Goal: Information Seeking & Learning: Learn about a topic

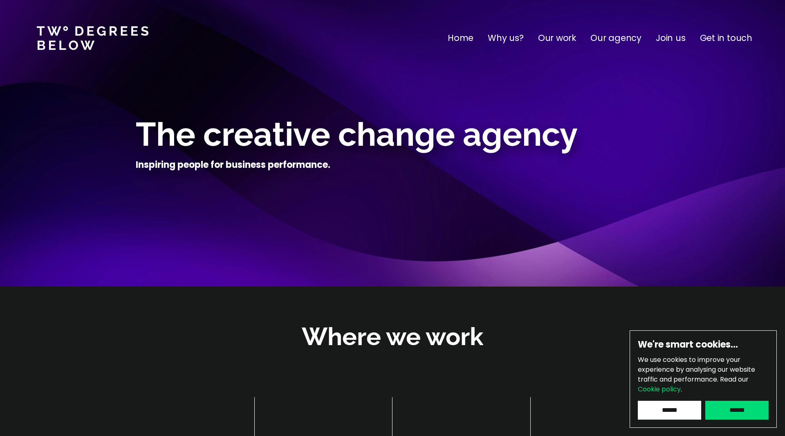
click at [569, 38] on p "Our work" at bounding box center [557, 38] width 38 height 13
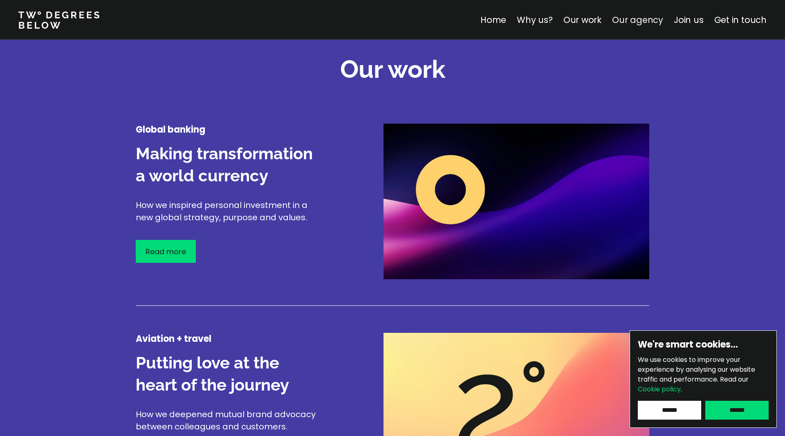
click at [631, 18] on link "Our agency" at bounding box center [637, 20] width 51 height 12
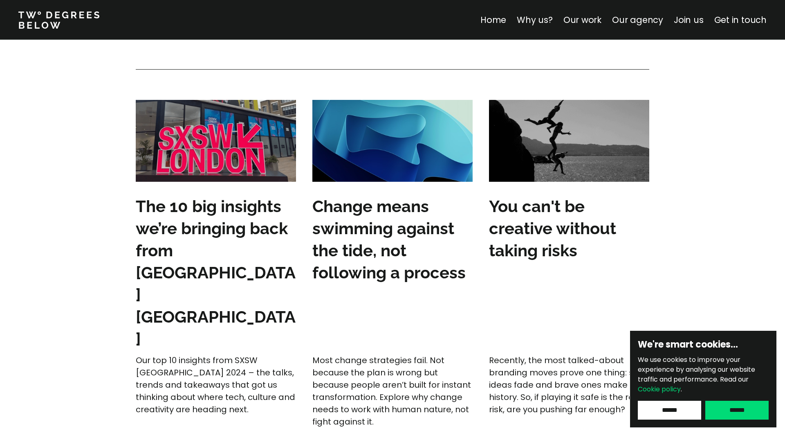
scroll to position [2530, 0]
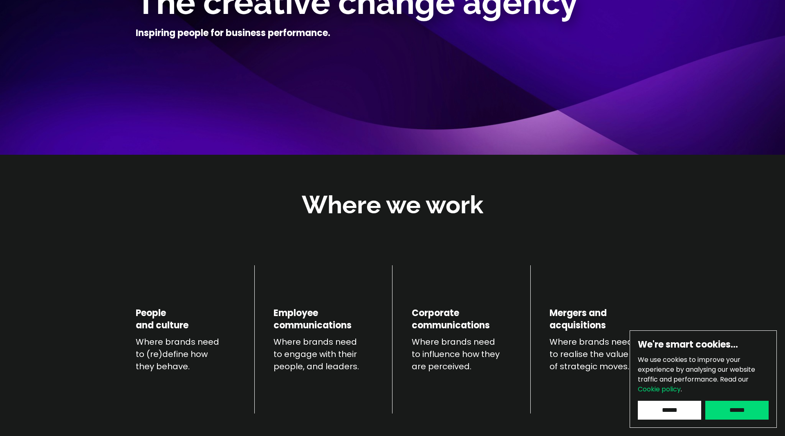
scroll to position [133, 0]
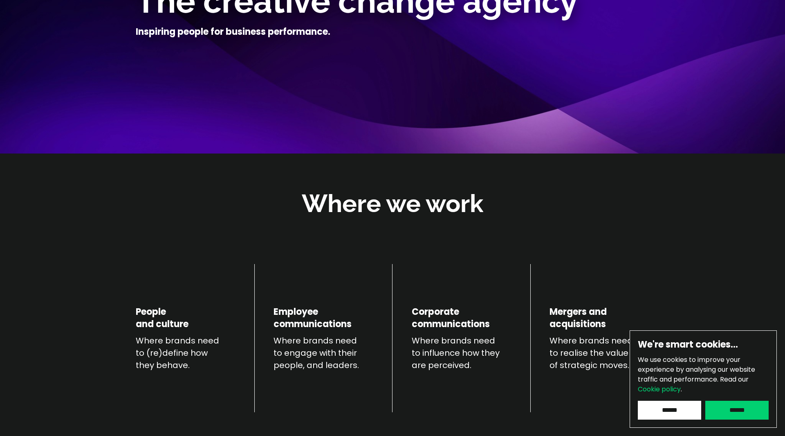
click at [739, 413] on input "******" at bounding box center [737, 410] width 63 height 19
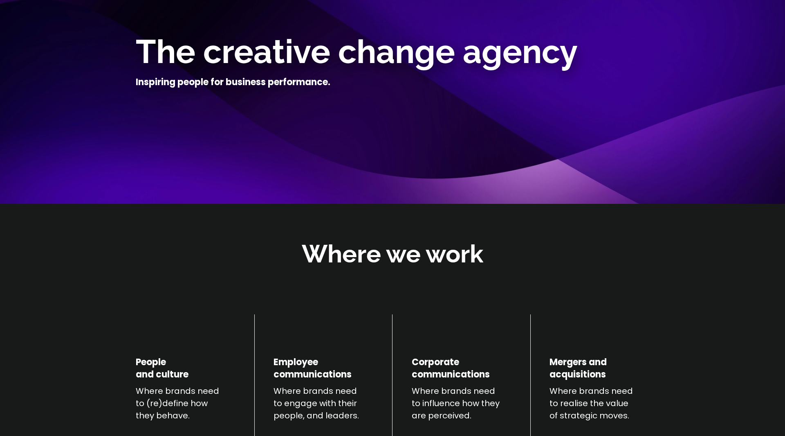
scroll to position [0, 0]
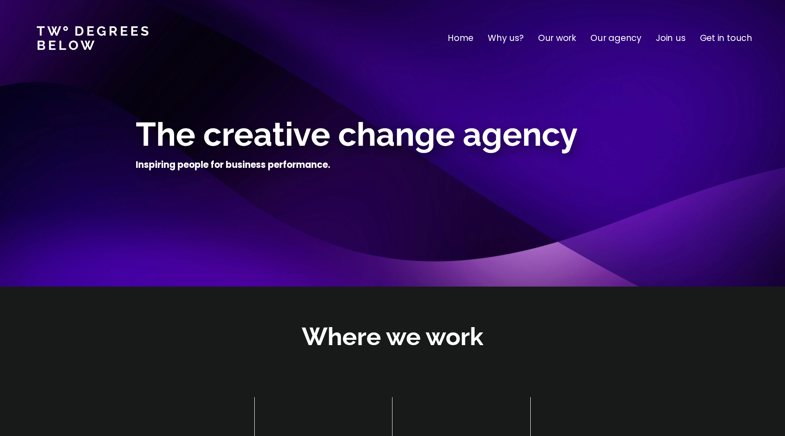
click at [517, 38] on p "Why us?" at bounding box center [506, 38] width 36 height 13
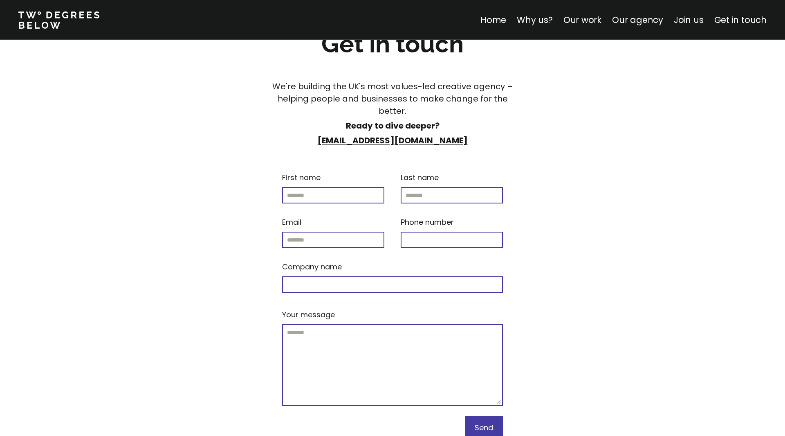
scroll to position [3435, 0]
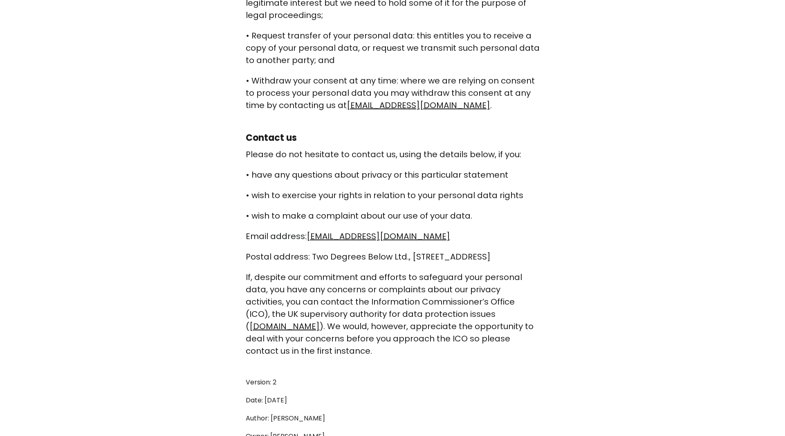
scroll to position [2375, 0]
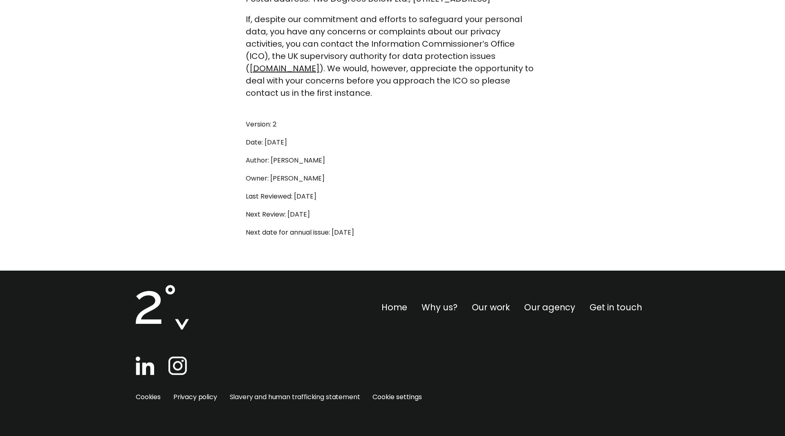
click at [297, 399] on link "Slavery and human trafficking statement" at bounding box center [295, 396] width 131 height 9
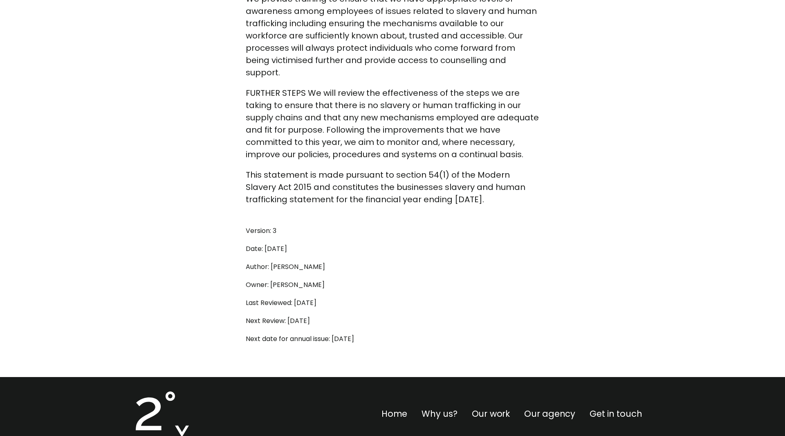
scroll to position [1377, 0]
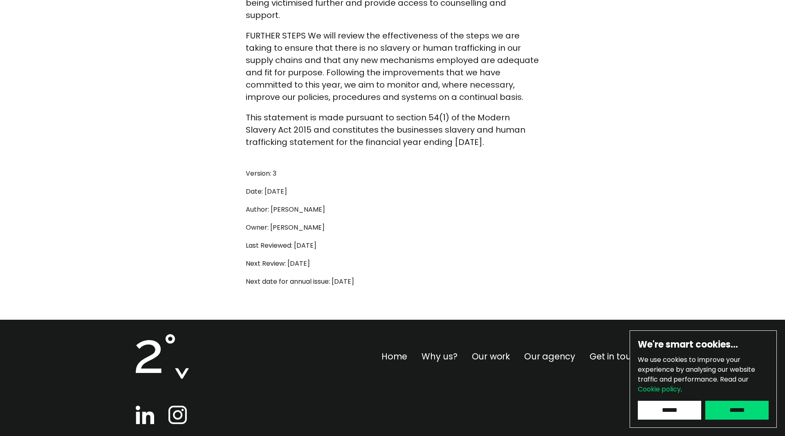
click at [527, 393] on div at bounding box center [393, 410] width 514 height 34
click at [682, 414] on input "******" at bounding box center [669, 410] width 63 height 19
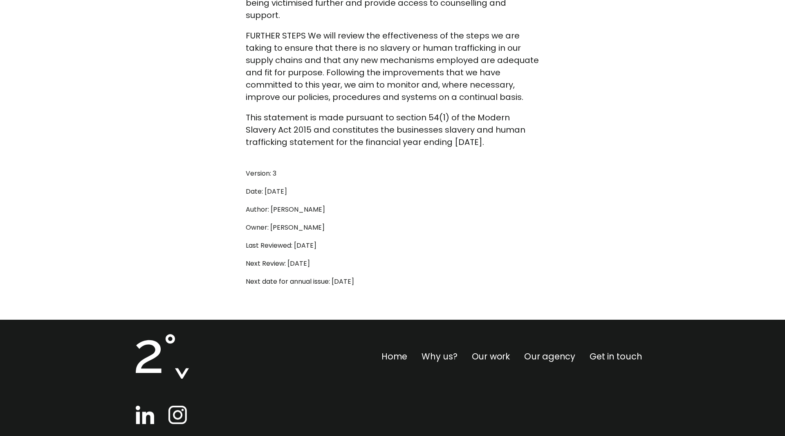
click at [483, 393] on div at bounding box center [393, 410] width 514 height 34
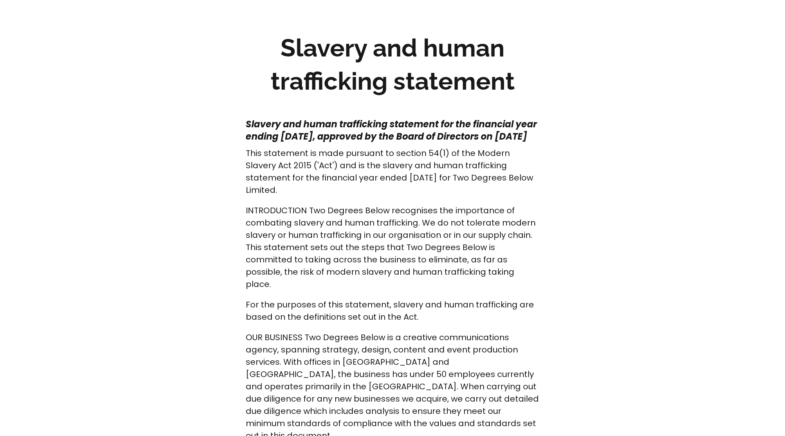
scroll to position [0, 0]
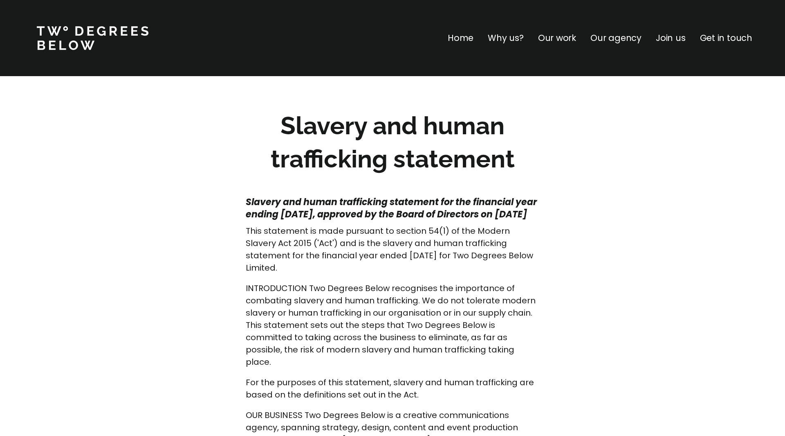
click at [463, 35] on p "Home" at bounding box center [461, 38] width 26 height 13
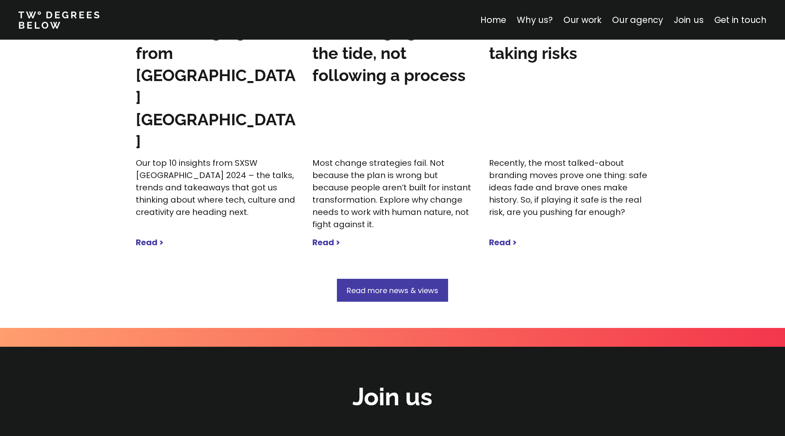
scroll to position [2636, 0]
click at [396, 285] on span "Read more news & views" at bounding box center [393, 290] width 92 height 10
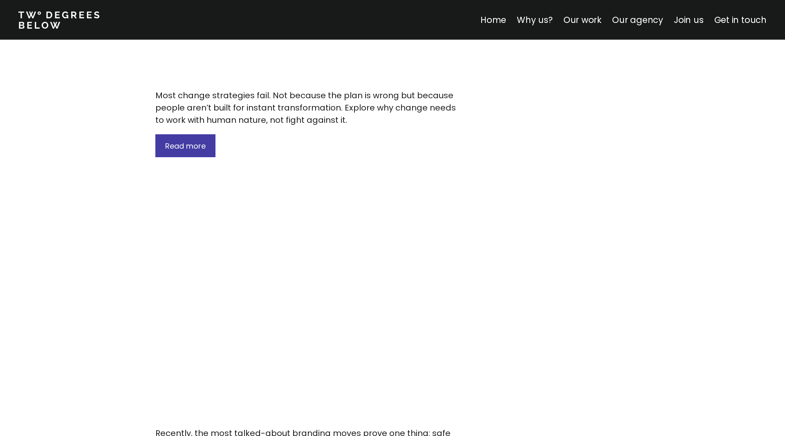
scroll to position [268, 0]
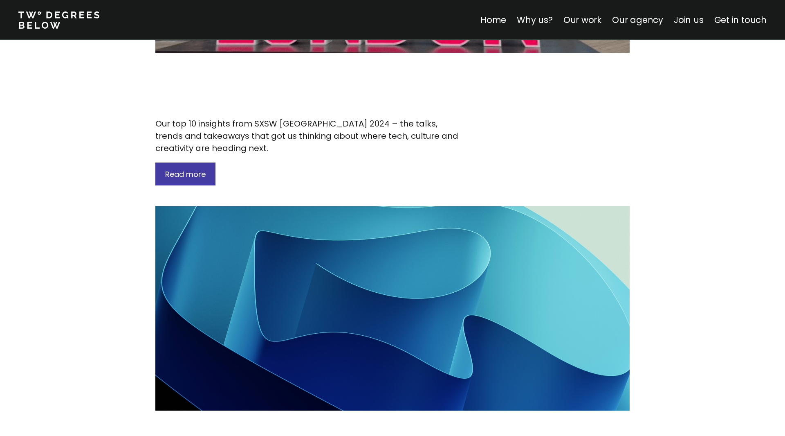
click at [43, 15] on link at bounding box center [63, 19] width 91 height 19
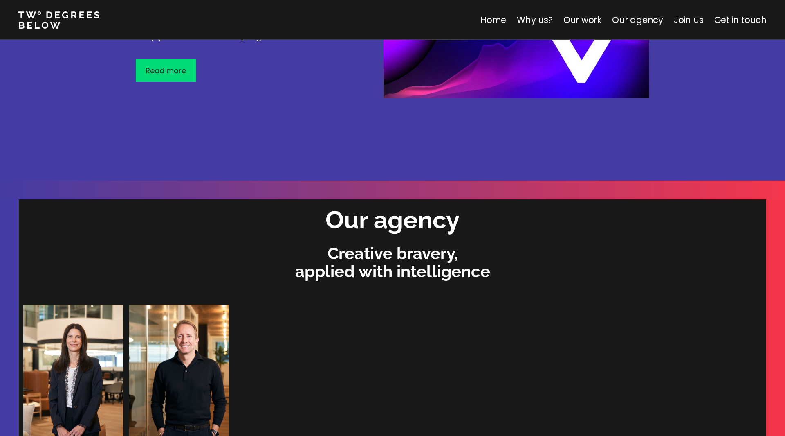
scroll to position [1679, 0]
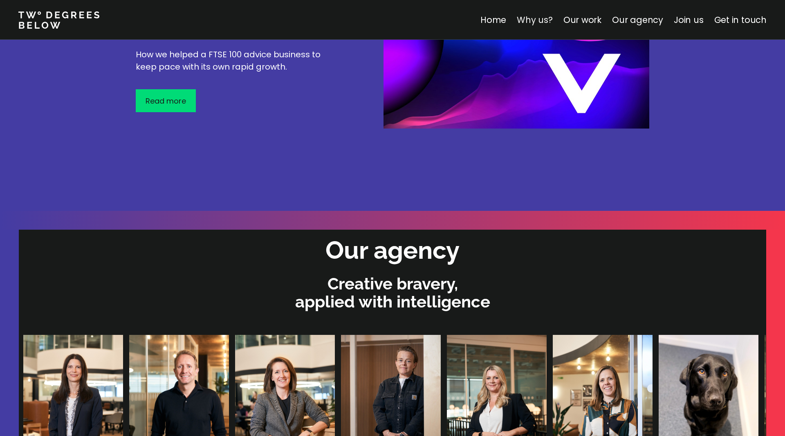
click at [550, 15] on link "Why us?" at bounding box center [535, 20] width 36 height 12
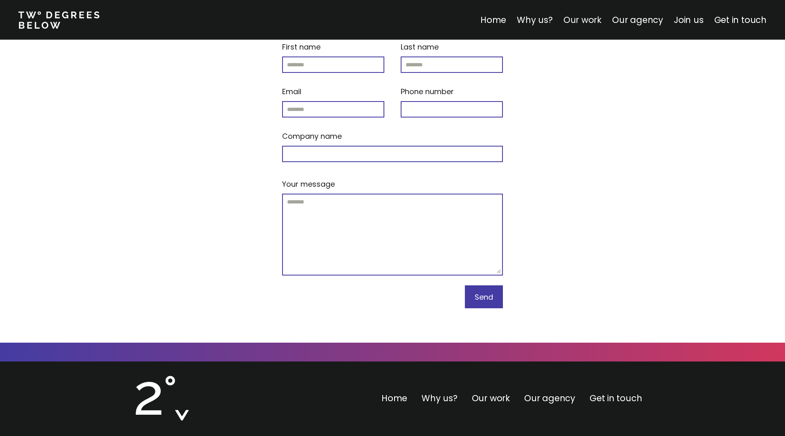
click at [594, 18] on link "Our work" at bounding box center [583, 20] width 38 height 12
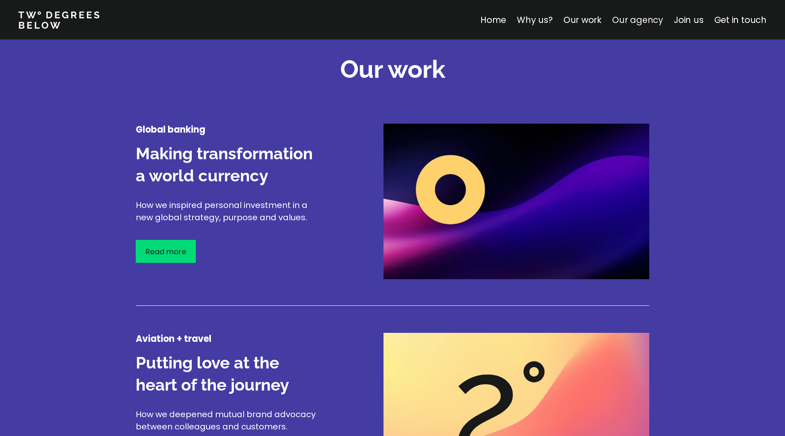
click at [633, 19] on link "Our agency" at bounding box center [637, 20] width 51 height 12
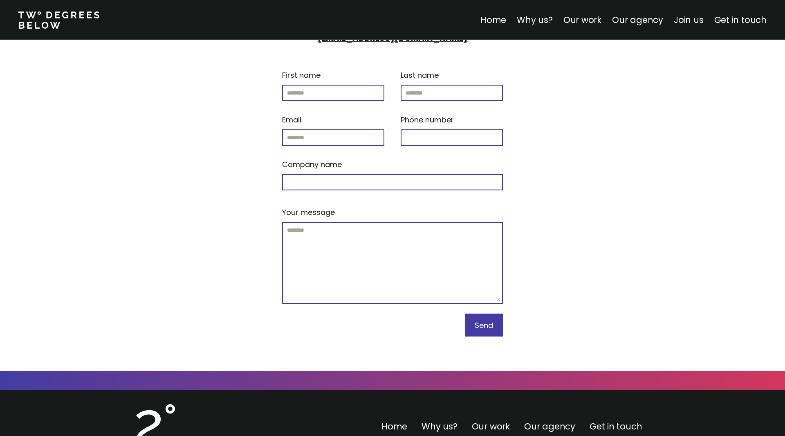
scroll to position [3435, 0]
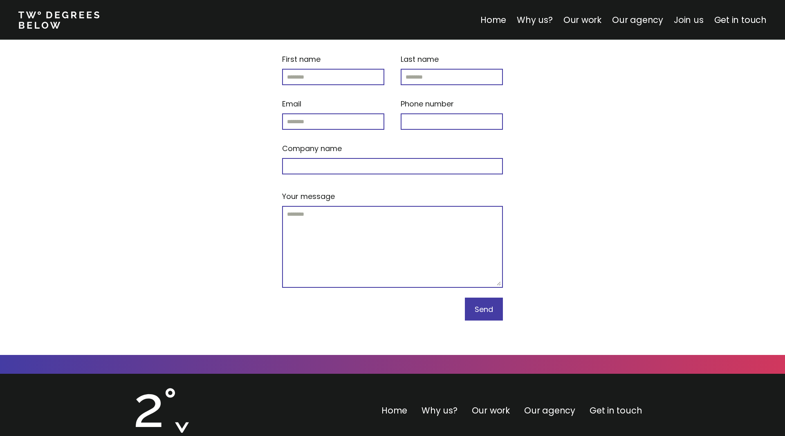
click at [679, 20] on link "Join us" at bounding box center [689, 20] width 30 height 12
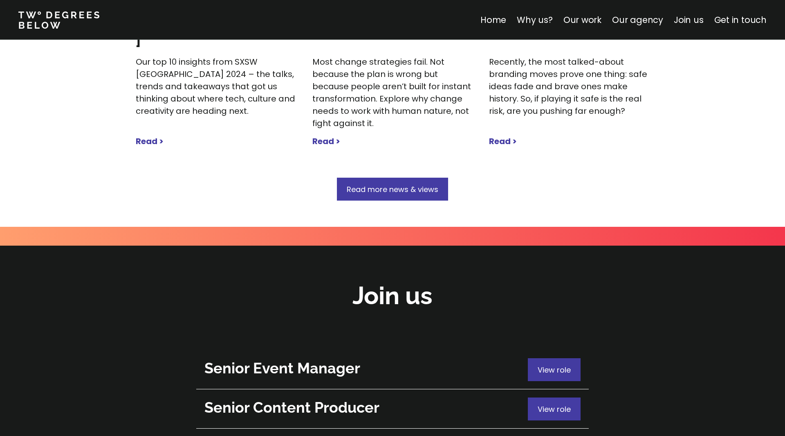
scroll to position [2741, 0]
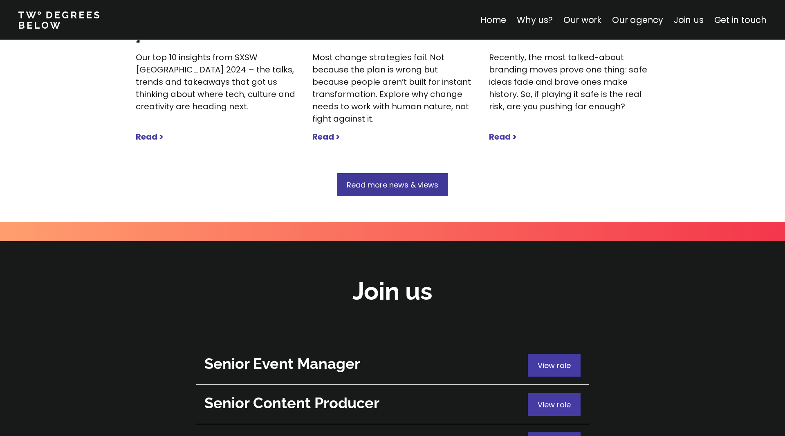
click at [405, 180] on span "Read more news & views" at bounding box center [393, 185] width 92 height 10
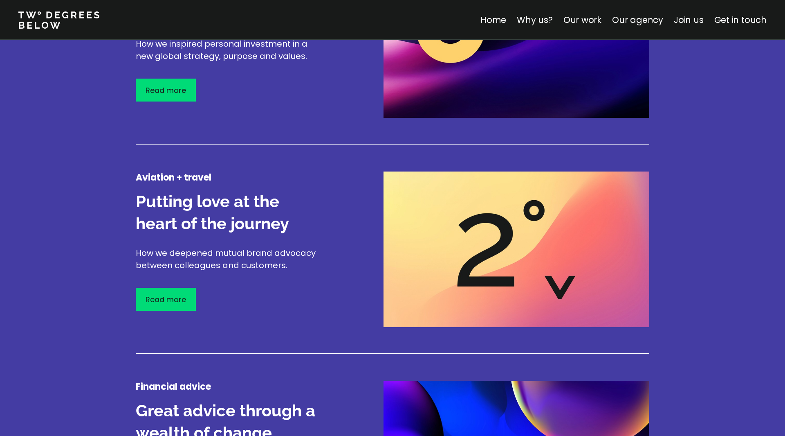
scroll to position [1114, 0]
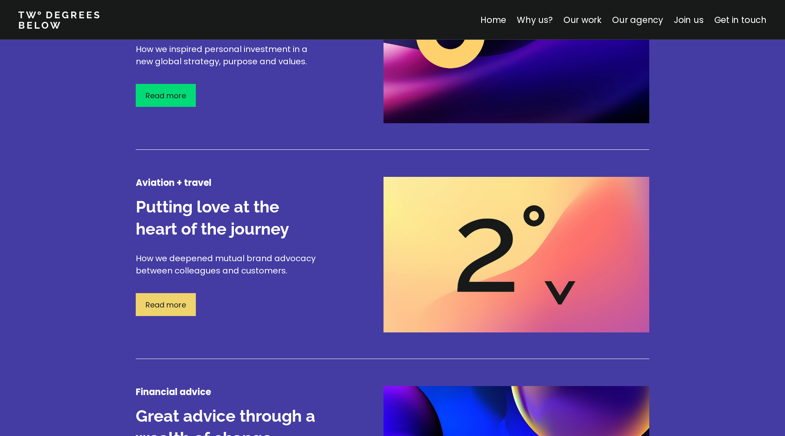
click at [162, 295] on div "Read more" at bounding box center [166, 304] width 60 height 23
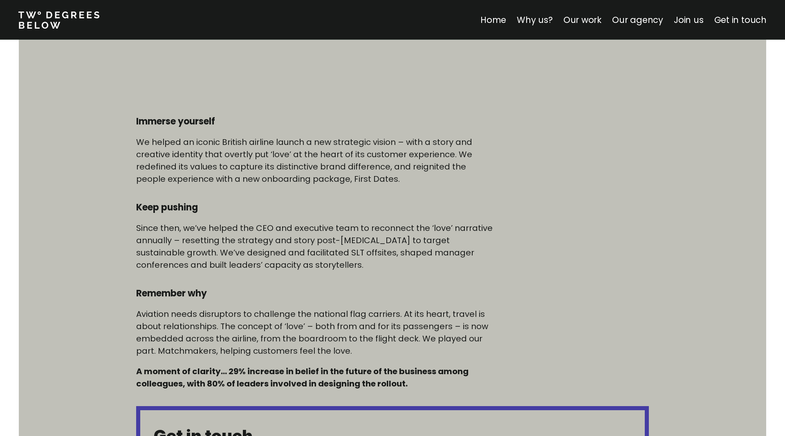
scroll to position [383, 0]
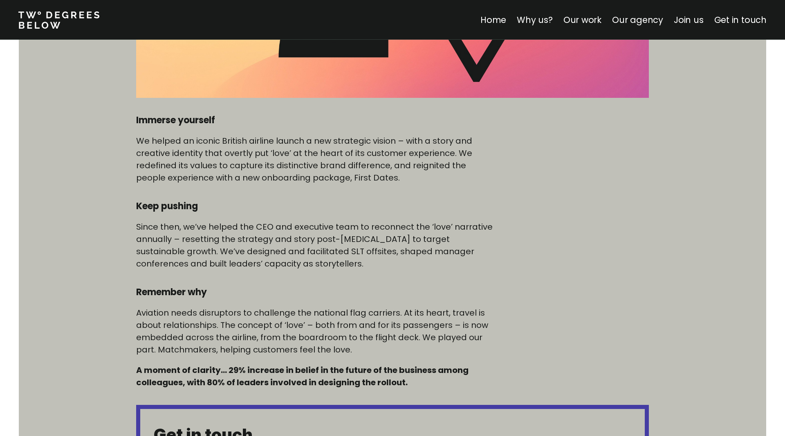
click at [592, 297] on div at bounding box center [597, 236] width 104 height 245
click at [556, 243] on div at bounding box center [597, 236] width 104 height 245
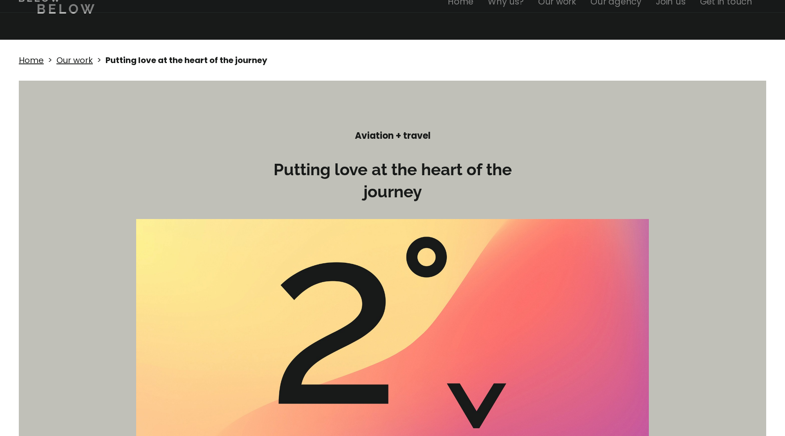
scroll to position [0, 0]
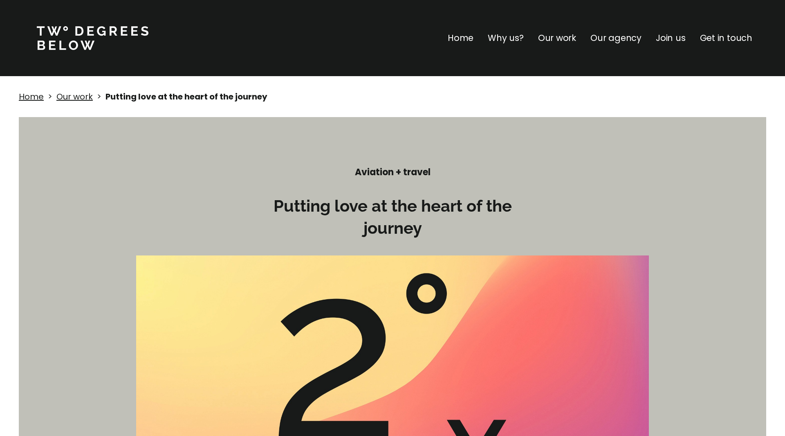
click at [466, 37] on p "Home" at bounding box center [461, 38] width 26 height 13
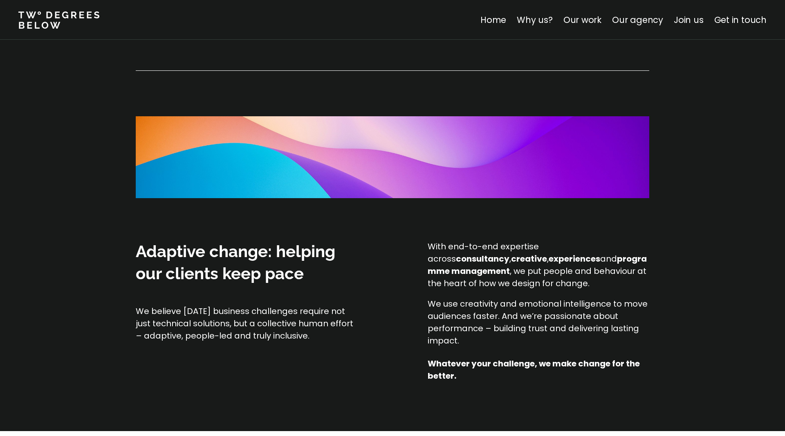
scroll to position [520, 0]
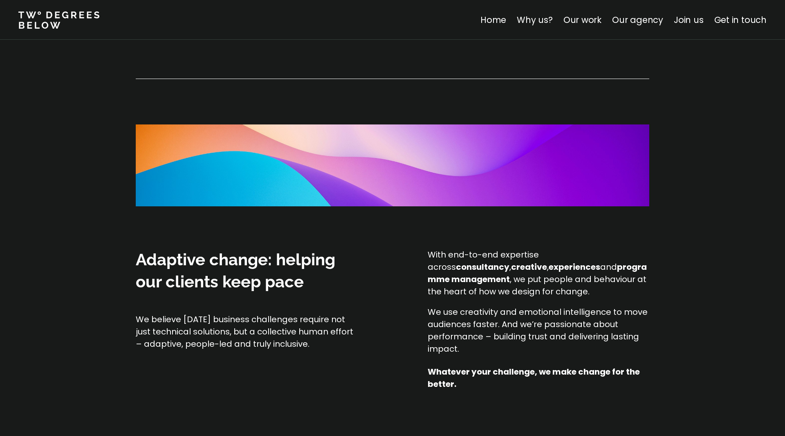
click at [398, 397] on div "Adaptive change: helping our clients keep pace We believe today’s business chal…" at bounding box center [392, 343] width 785 height 191
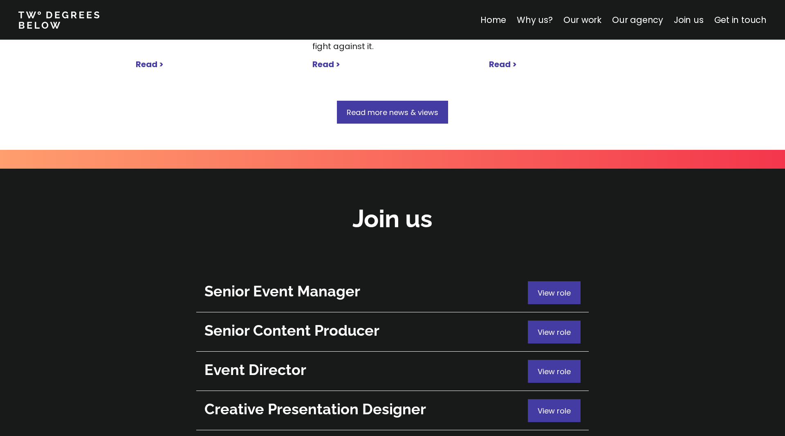
scroll to position [2813, 0]
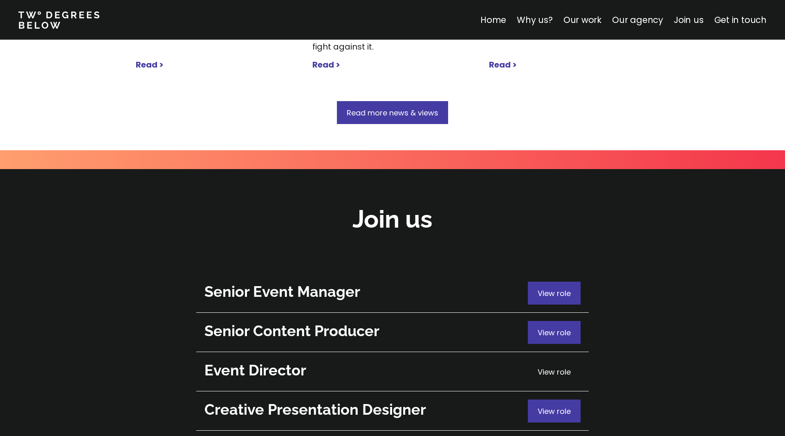
click at [547, 367] on span "View role" at bounding box center [554, 372] width 33 height 10
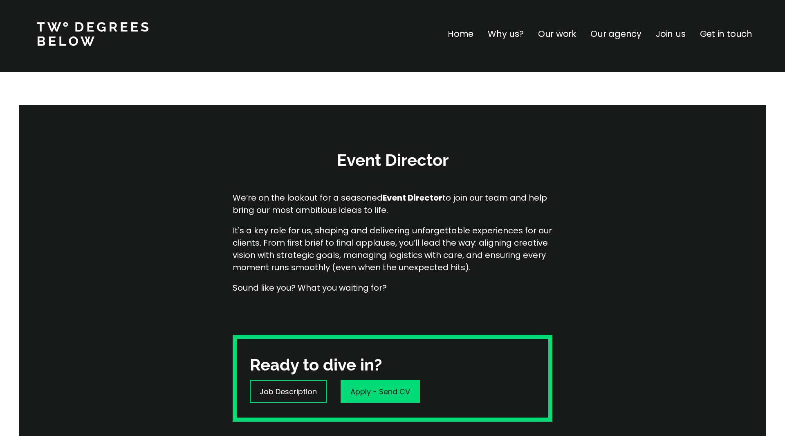
scroll to position [8, 0]
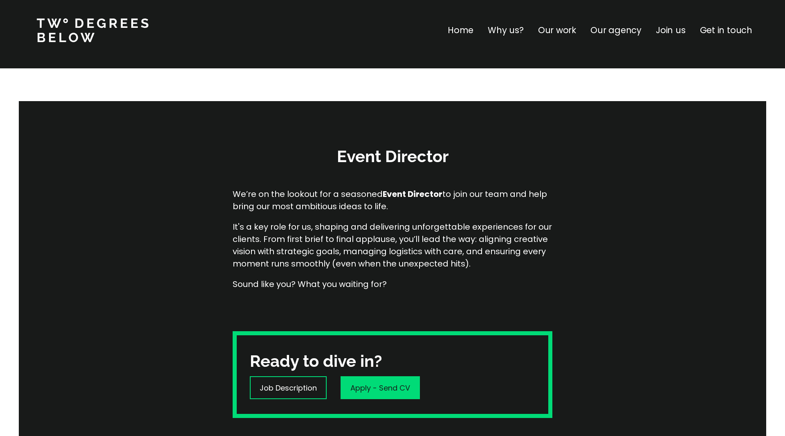
click at [65, 39] on link at bounding box center [93, 30] width 112 height 24
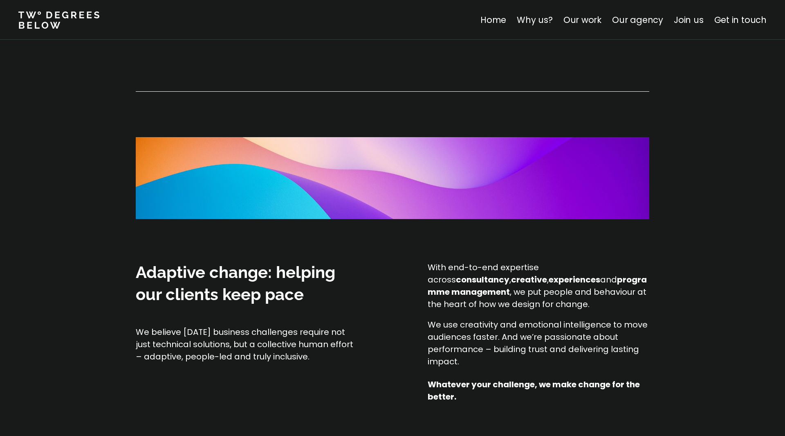
scroll to position [513, 0]
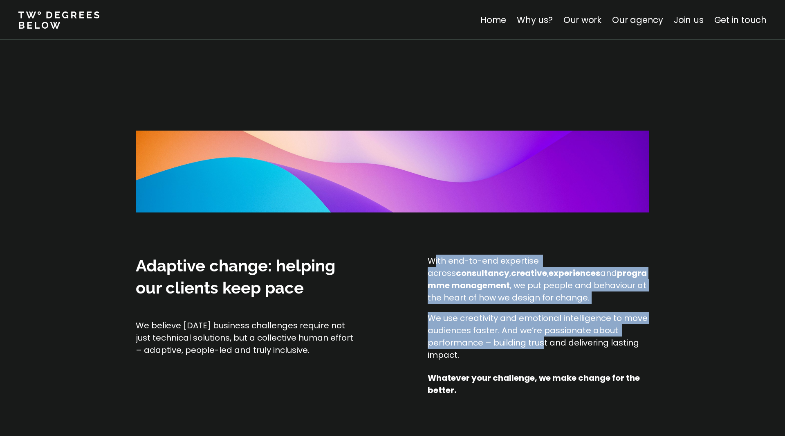
drag, startPoint x: 492, startPoint y: 305, endPoint x: 545, endPoint y: 349, distance: 68.3
click at [545, 349] on div "With end-to-end expertise across consultancy , creative , experiences and progr…" at bounding box center [538, 307] width 221 height 106
click at [490, 361] on div "With end-to-end expertise across consultancy , creative , experiences and progr…" at bounding box center [538, 325] width 221 height 142
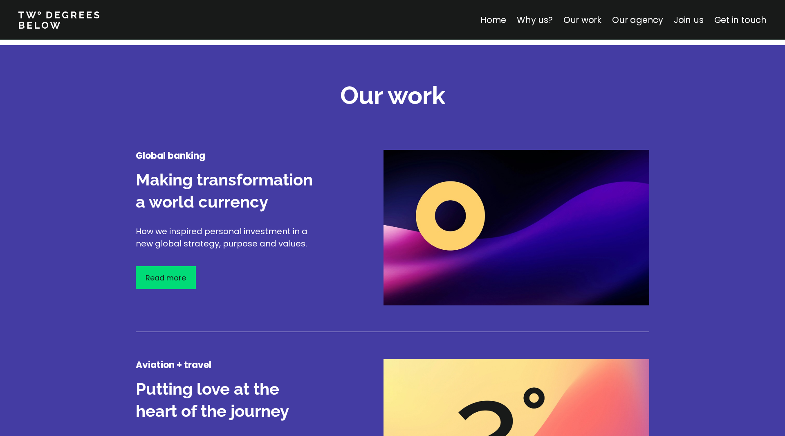
scroll to position [936, 0]
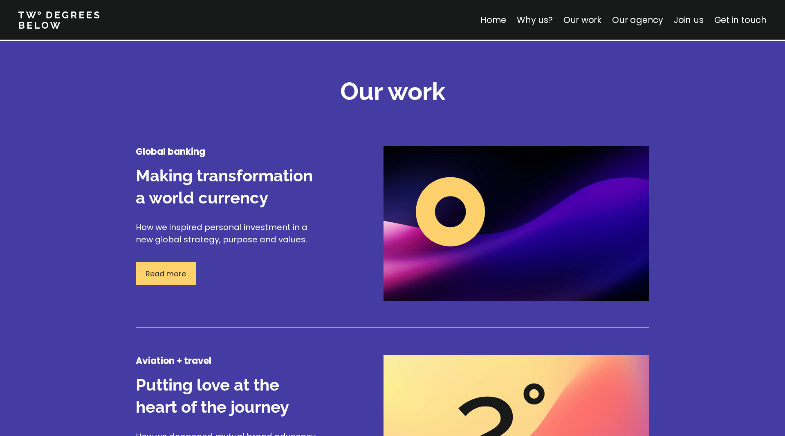
click at [172, 265] on div "Read more" at bounding box center [166, 273] width 60 height 23
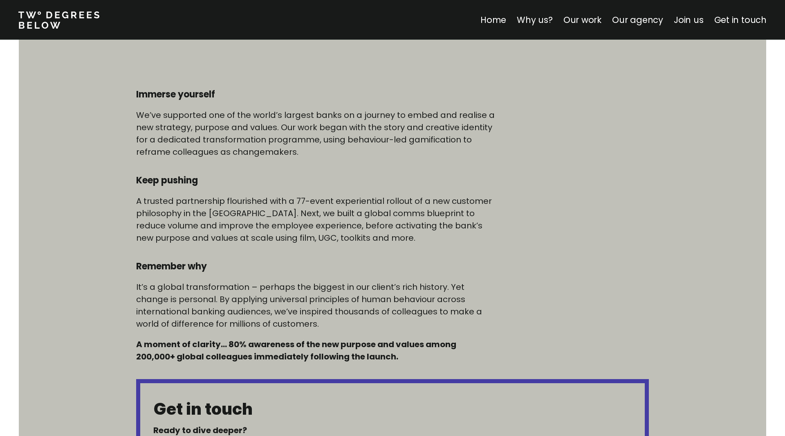
scroll to position [392, 0]
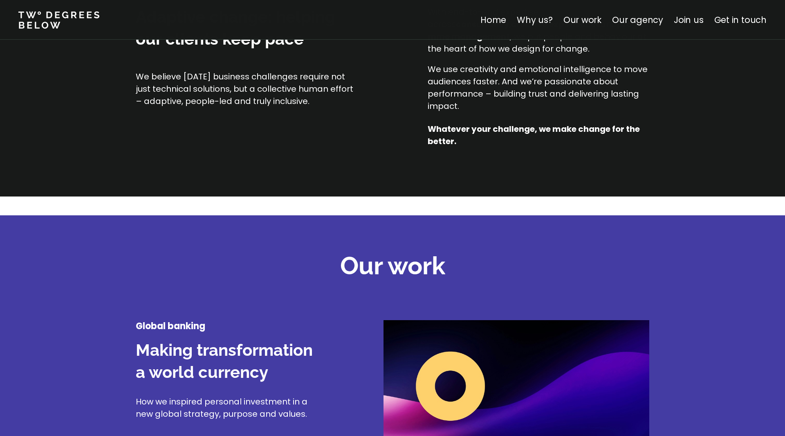
scroll to position [1011, 0]
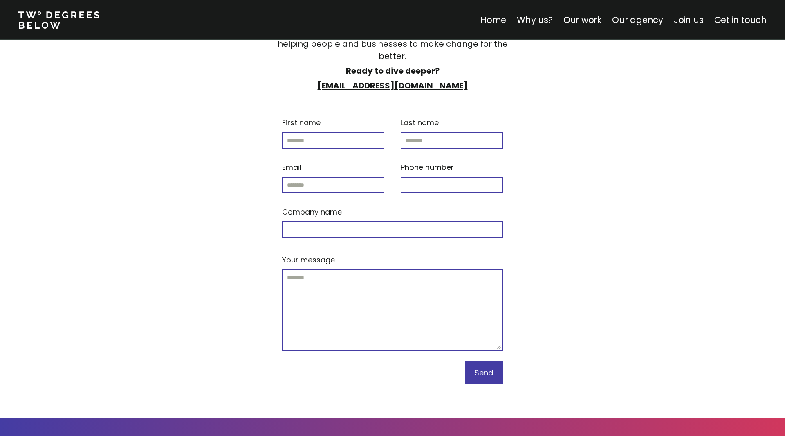
scroll to position [3435, 0]
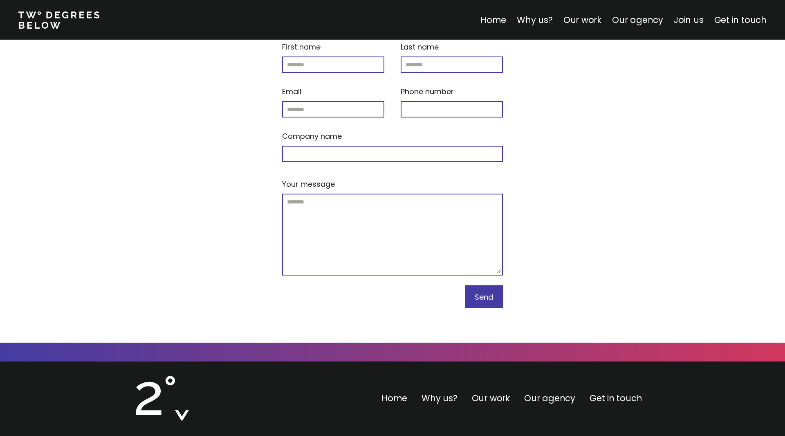
click at [674, 161] on div "Get in touch We're building the UK's most values-led creative agency – helping …" at bounding box center [392, 111] width 589 height 461
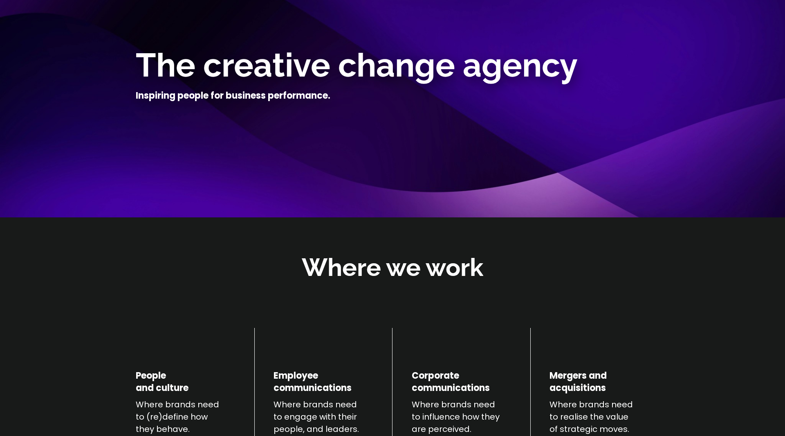
scroll to position [0, 0]
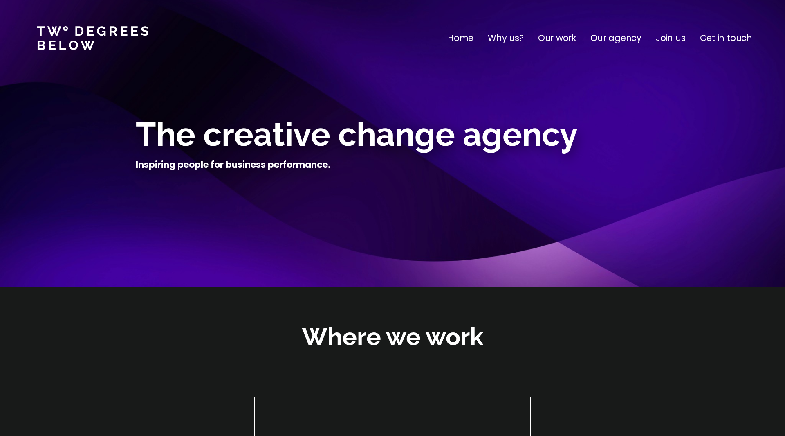
click at [629, 38] on p "Our agency" at bounding box center [616, 38] width 51 height 13
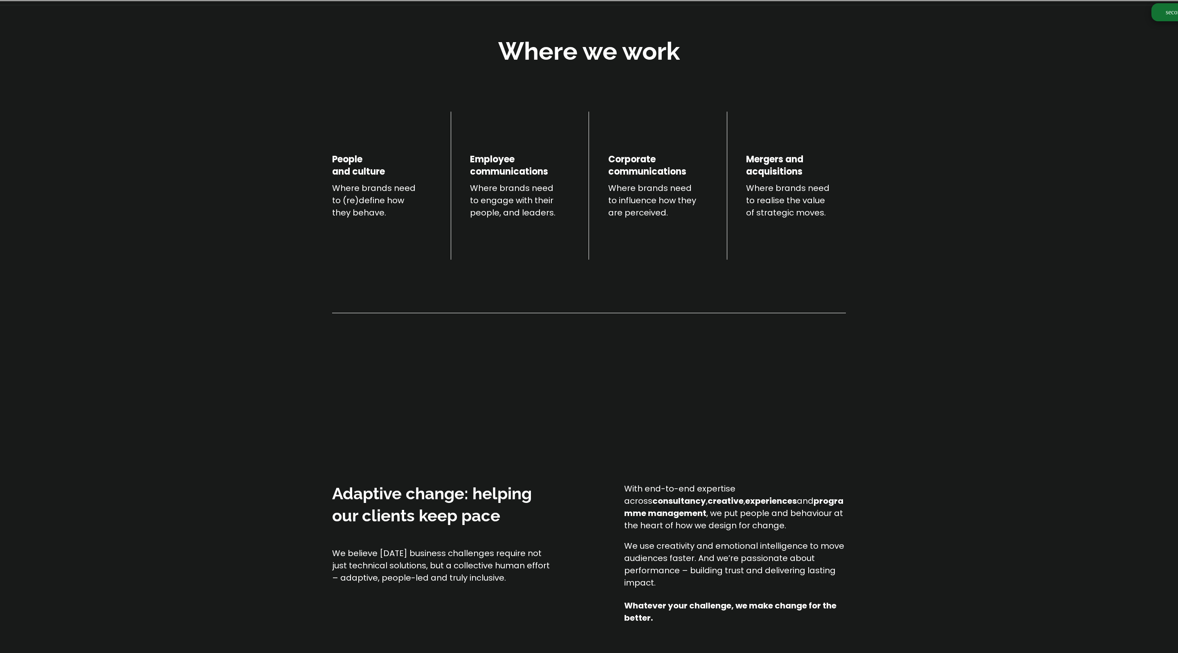
scroll to position [286, 0]
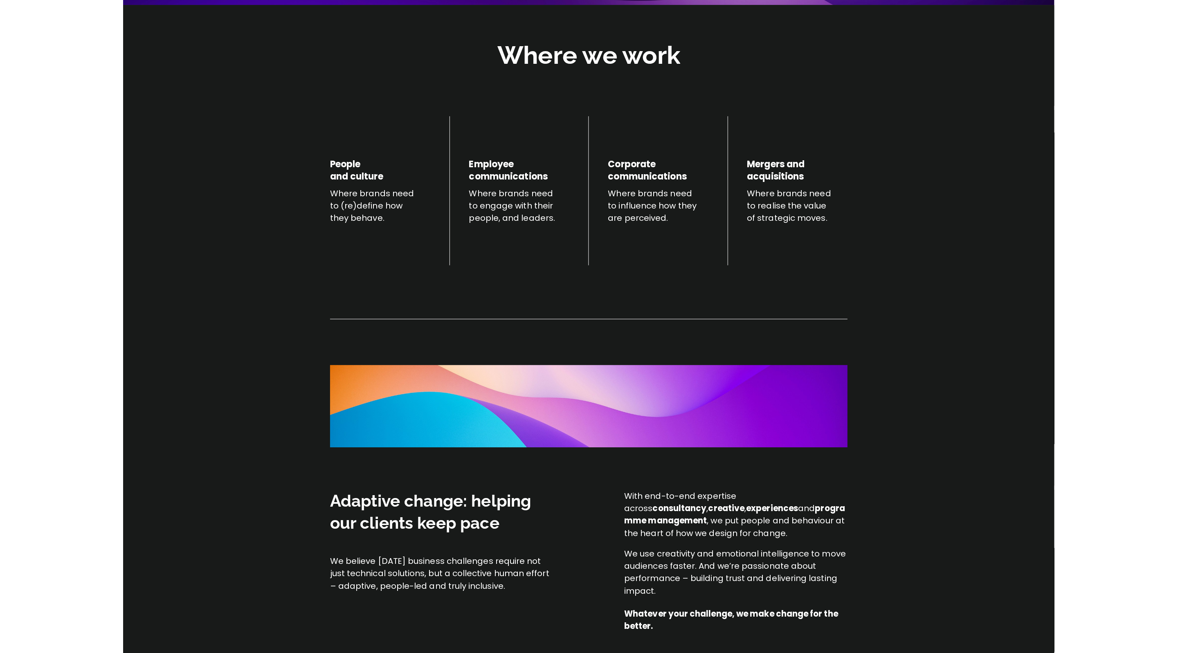
scroll to position [285, 0]
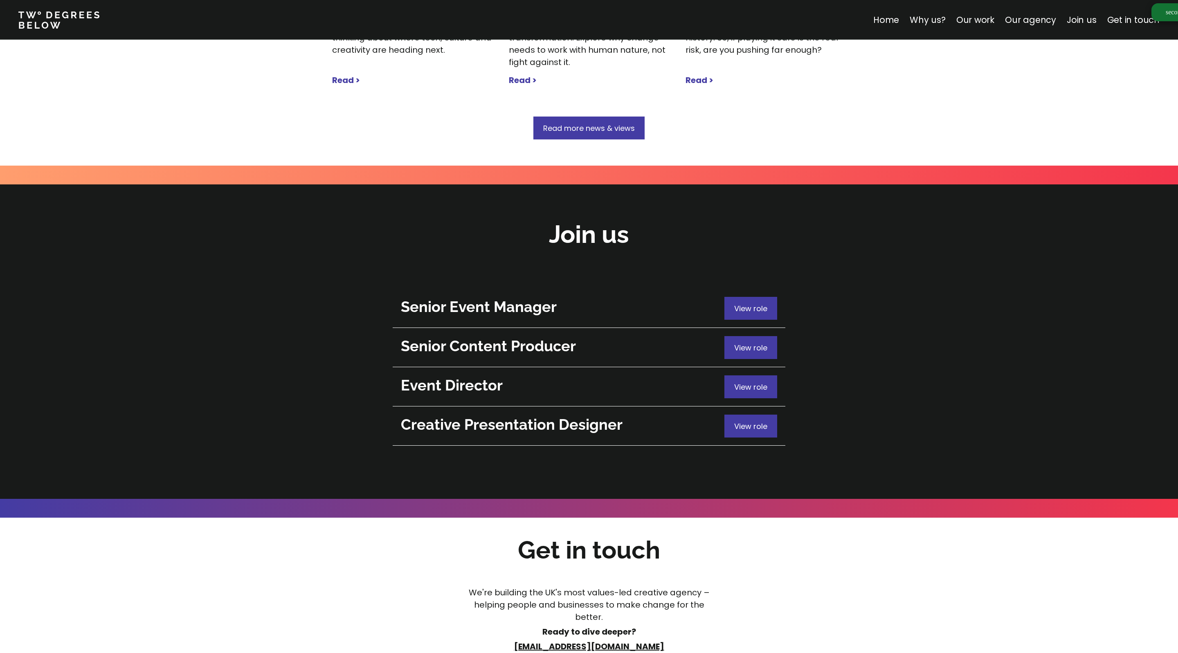
scroll to position [3216, 0]
